Goal: Download file/media

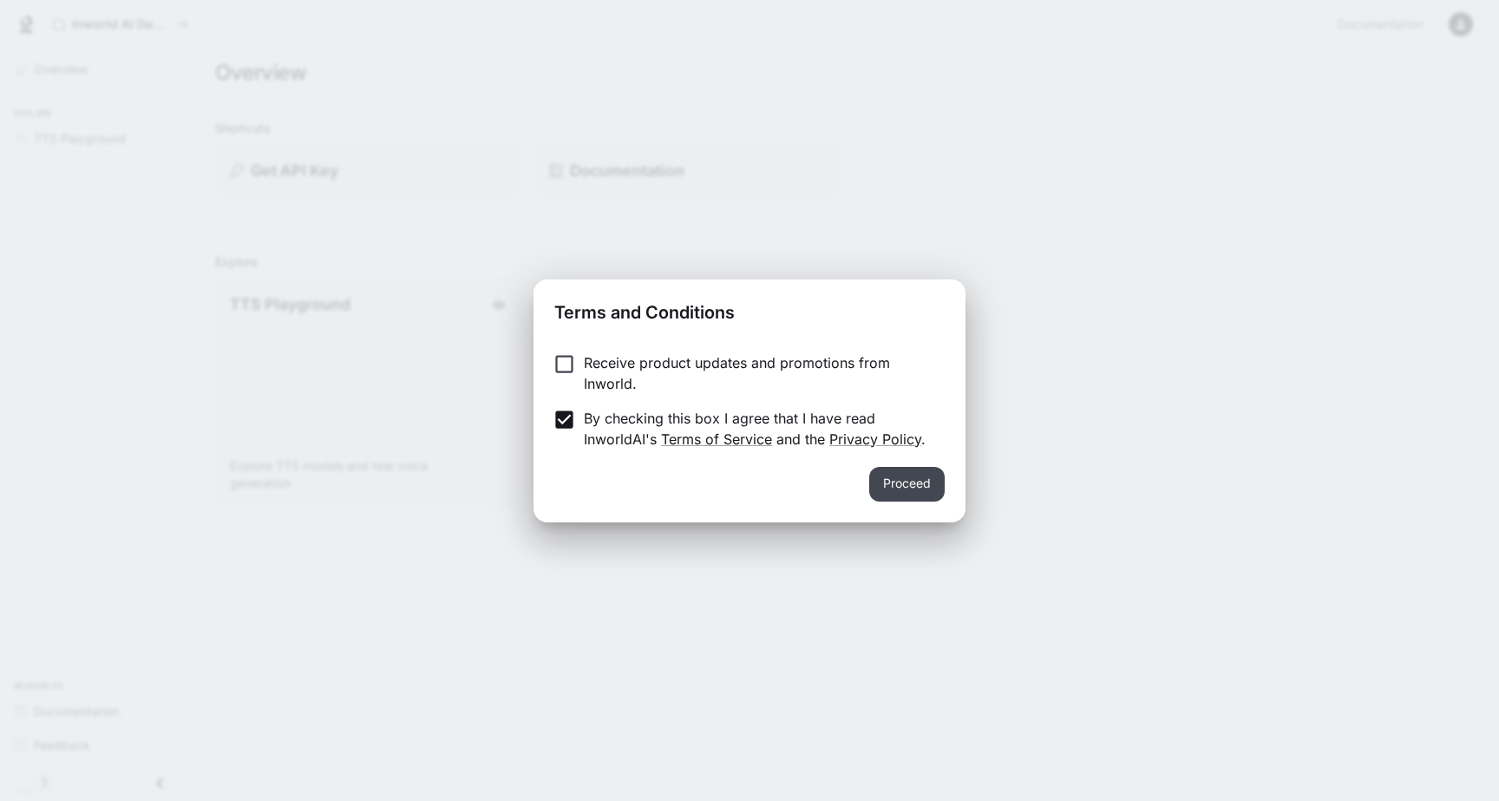
click at [896, 485] on button "Proceed" at bounding box center [906, 484] width 75 height 35
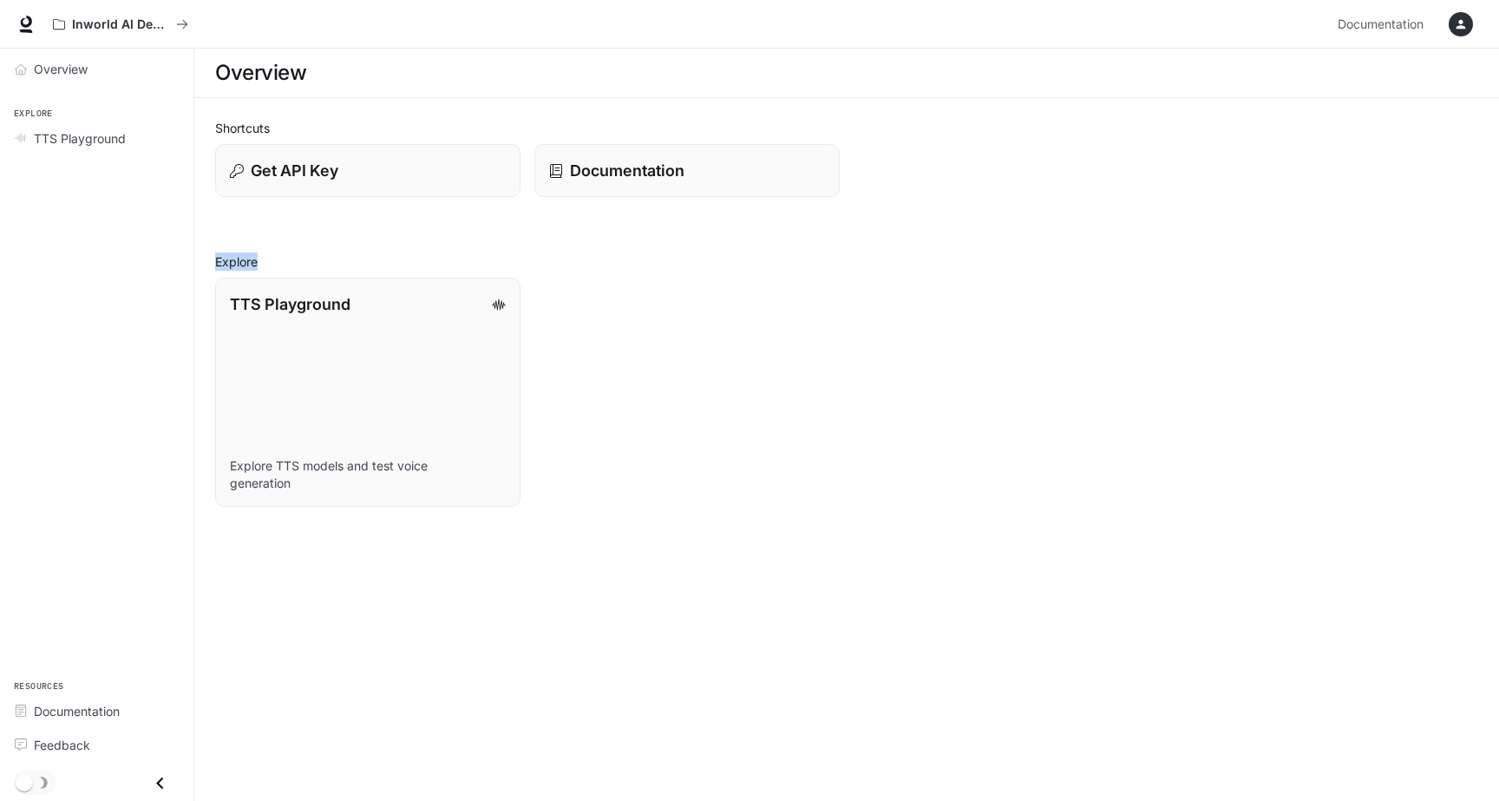
click at [896, 485] on div "TTS Playground Explore TTS models and test voice generation" at bounding box center [839, 385] width 1277 height 243
click at [1453, 33] on div "button" at bounding box center [1460, 24] width 24 height 24
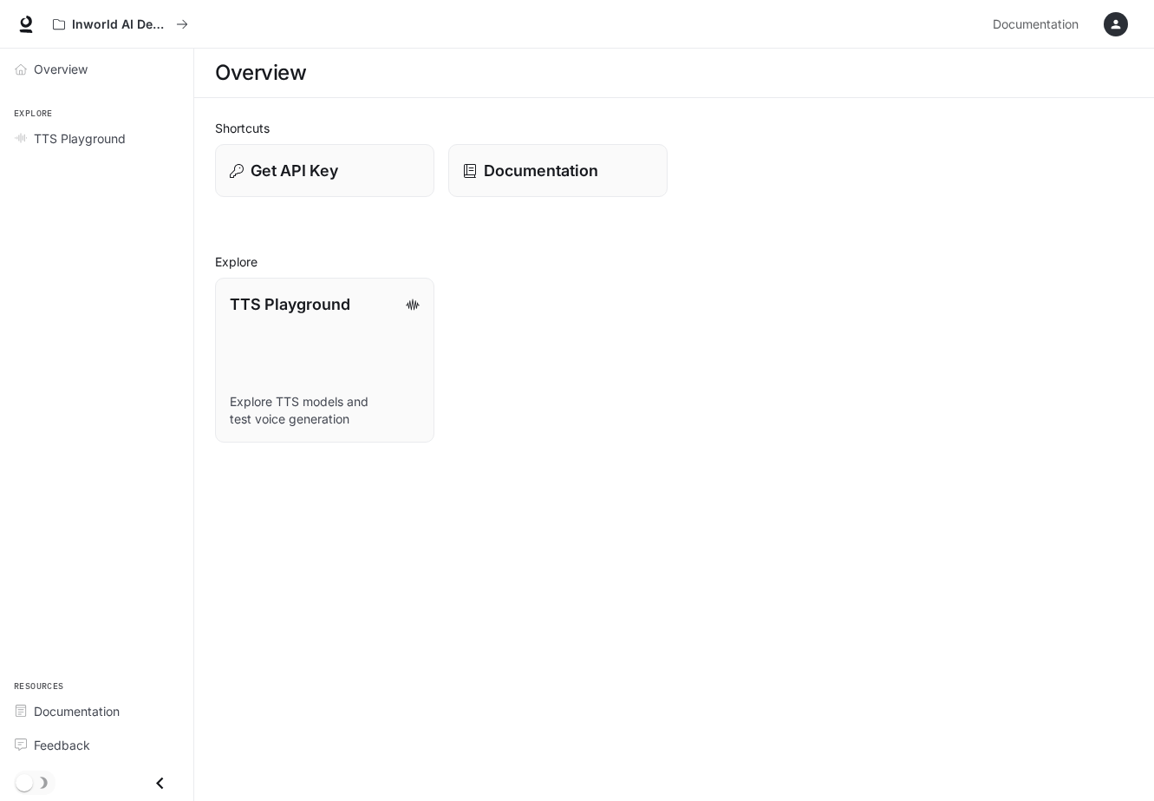
click at [1117, 29] on div at bounding box center [577, 400] width 1154 height 801
click at [1122, 30] on icon "button" at bounding box center [1116, 24] width 14 height 14
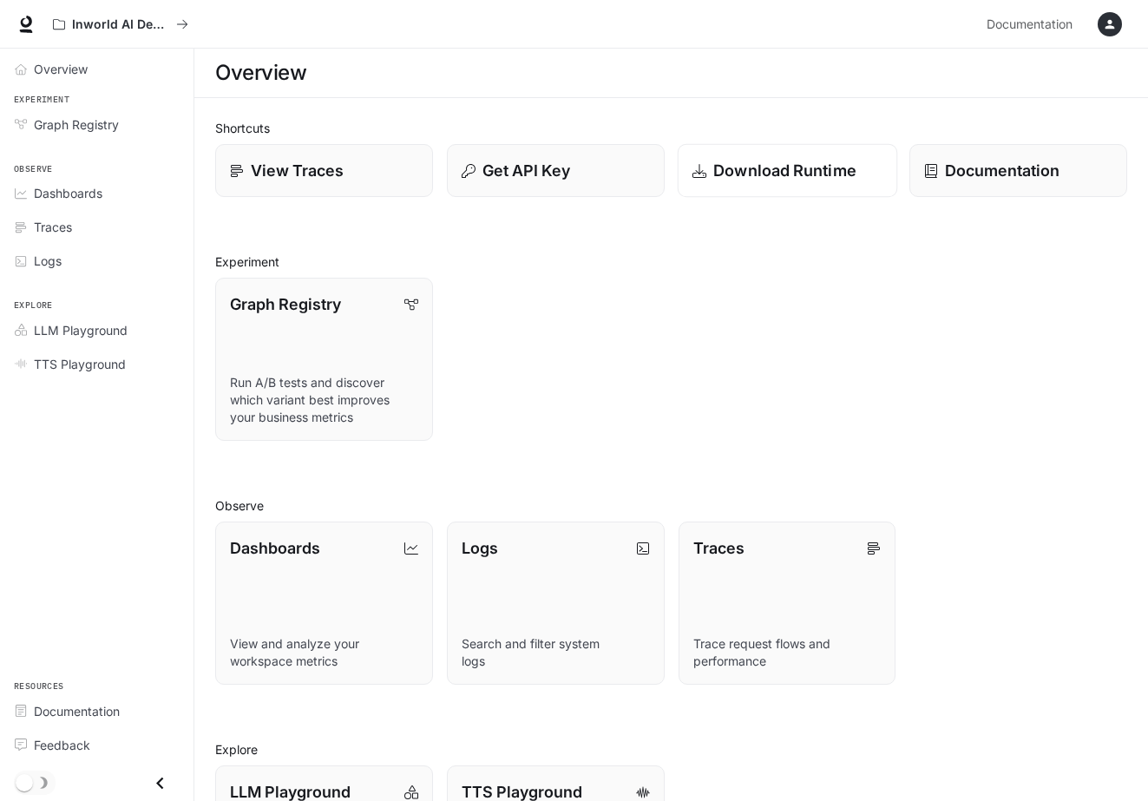
click at [765, 176] on p "Download Runtime" at bounding box center [784, 170] width 143 height 23
